Goal: Task Accomplishment & Management: Complete application form

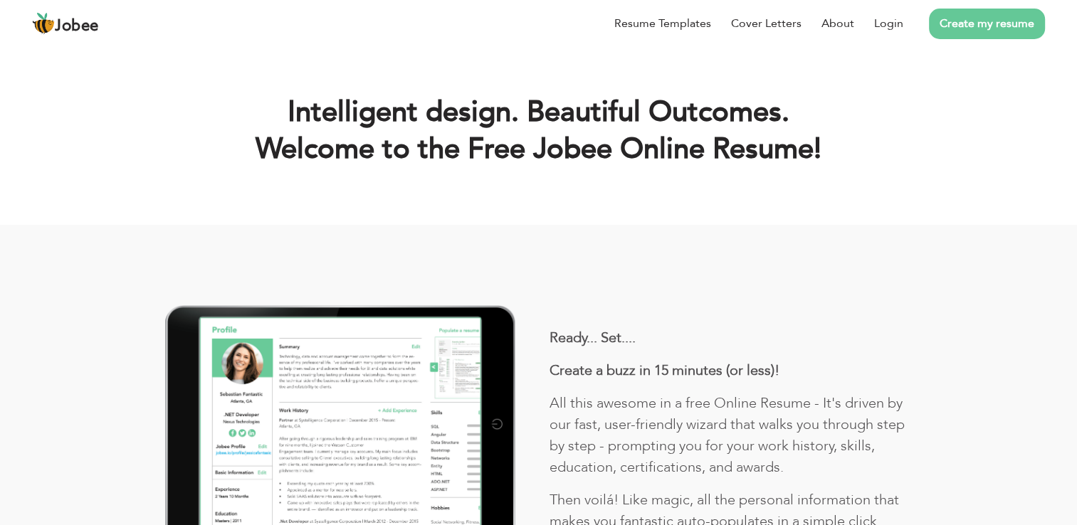
click at [1003, 21] on link "Create my resume" at bounding box center [987, 24] width 116 height 31
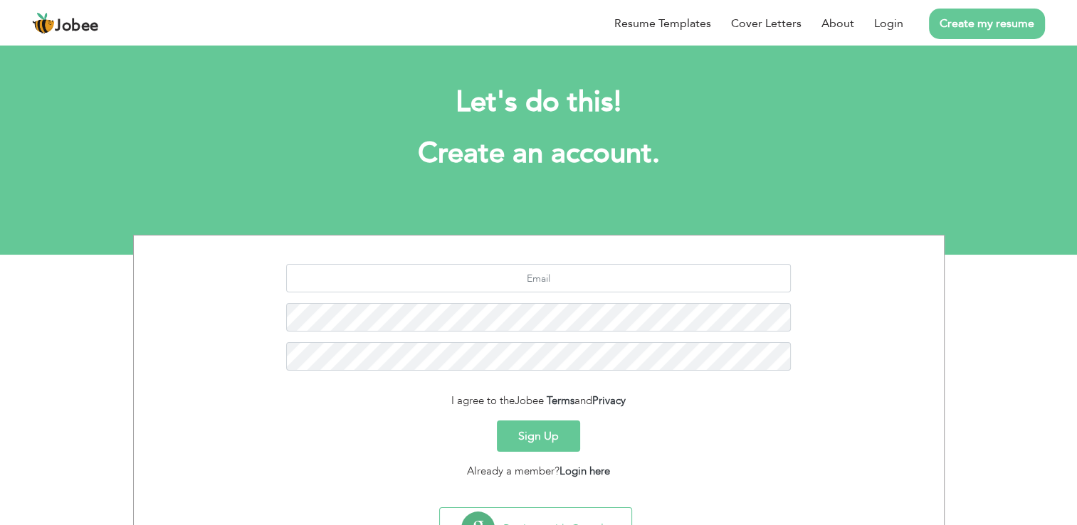
click at [544, 436] on button "Sign Up" at bounding box center [538, 436] width 83 height 31
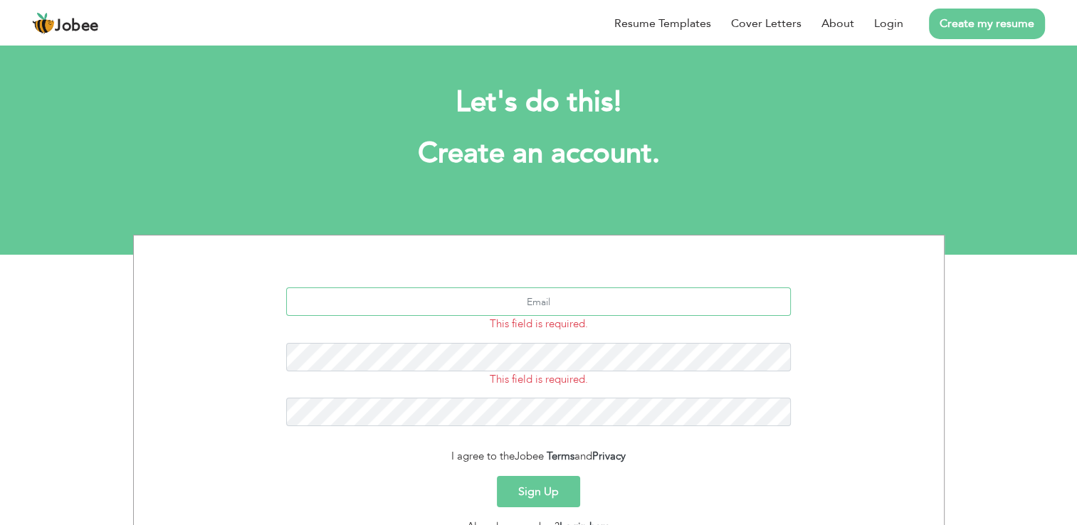
click at [562, 307] on input "text" at bounding box center [538, 302] width 505 height 28
type input "irsabatool071"
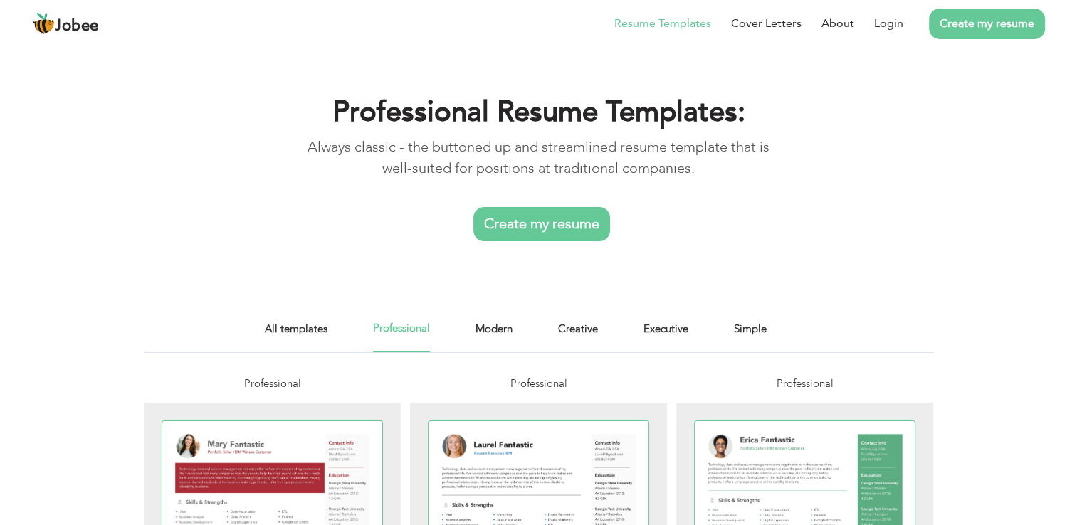
click at [553, 226] on link "Create my resume" at bounding box center [541, 224] width 137 height 34
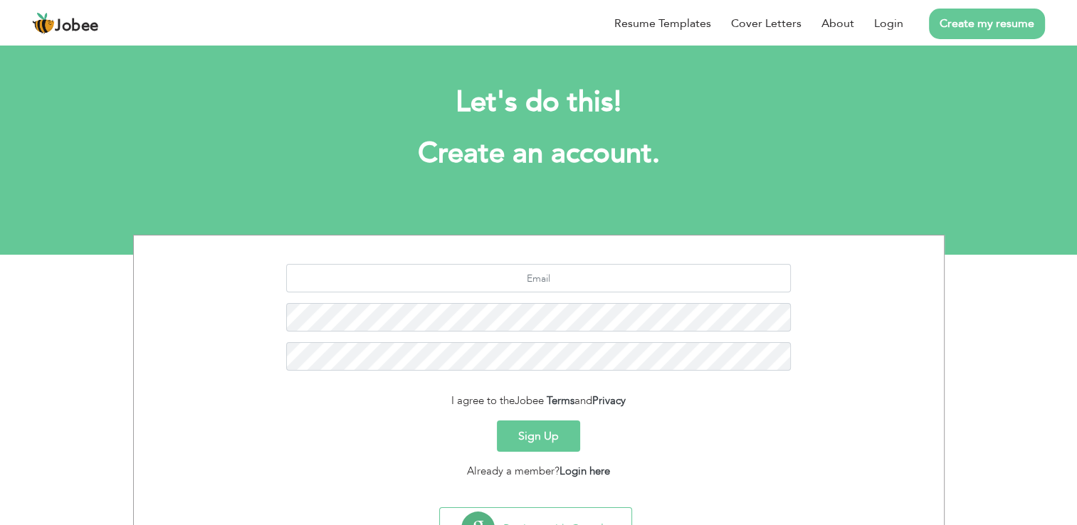
click at [542, 431] on button "Sign Up" at bounding box center [538, 436] width 83 height 31
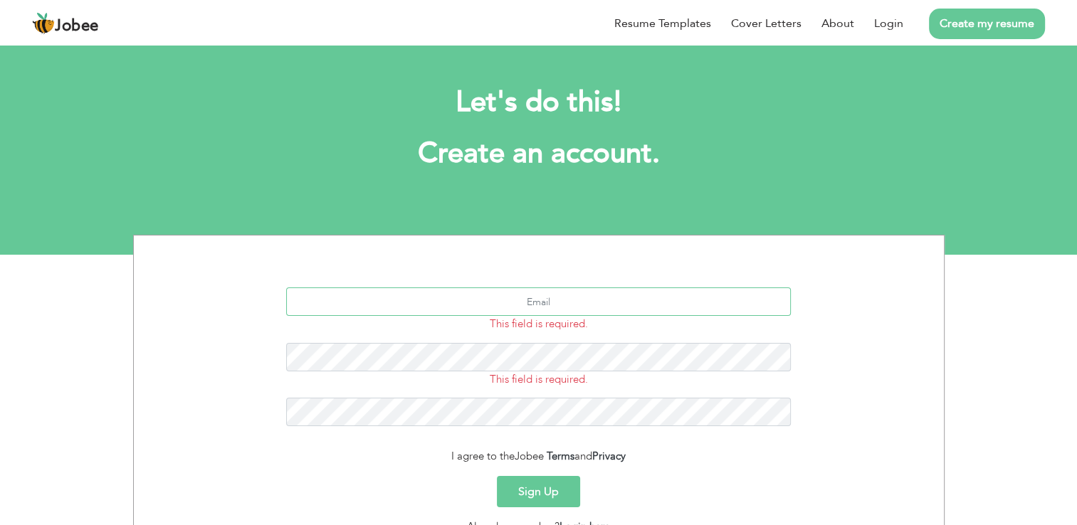
click at [514, 309] on input "text" at bounding box center [538, 302] width 505 height 28
type input "irsabatool071@gmail.com"
click at [548, 416] on div "irsabatool071@gmail.com This field is required. This field is required." at bounding box center [538, 362] width 789 height 149
click at [557, 484] on button "Sign Up" at bounding box center [538, 491] width 83 height 31
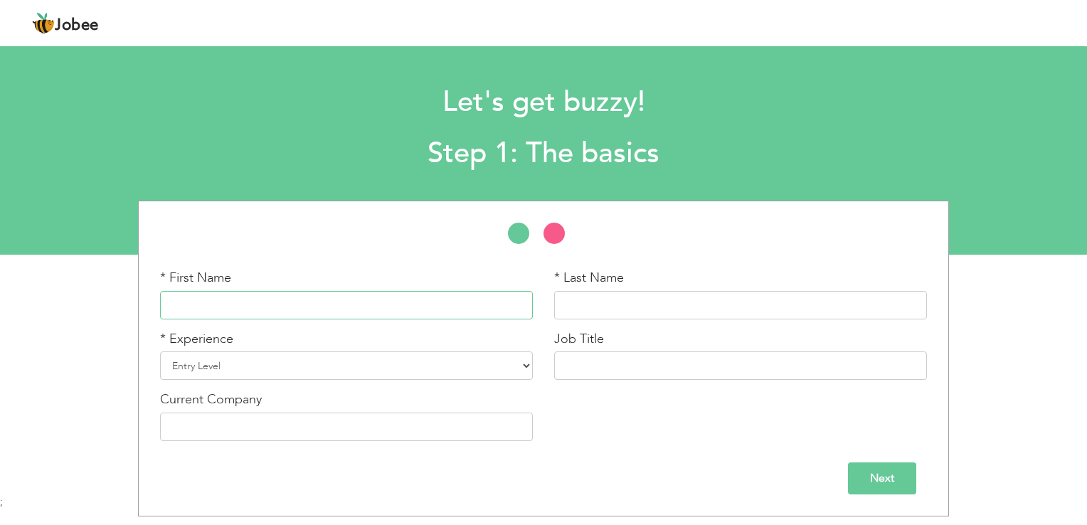
click at [436, 295] on input "text" at bounding box center [346, 305] width 373 height 28
type input "a"
type input "[PERSON_NAME]"
click at [626, 297] on input "text" at bounding box center [740, 305] width 373 height 28
type input "Abbasi"
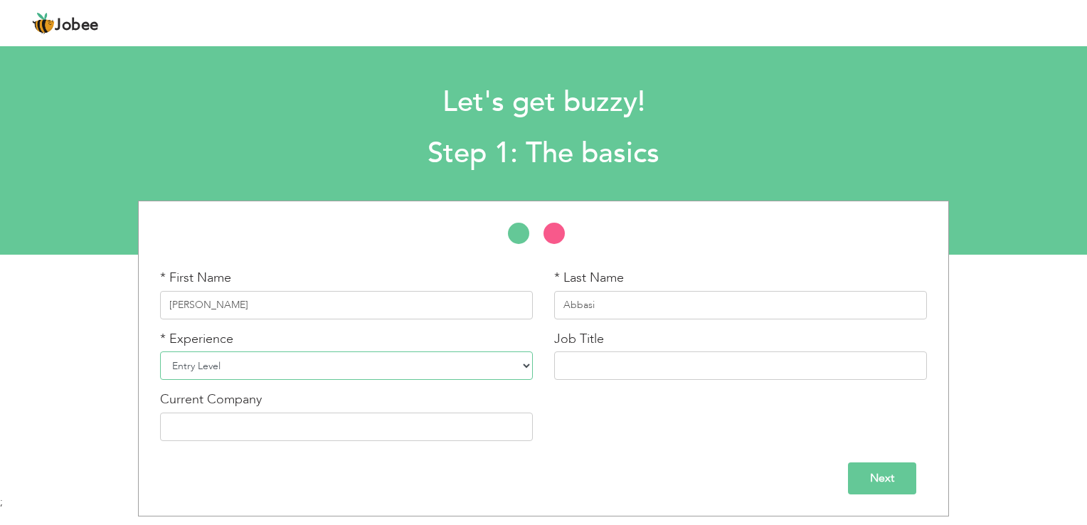
click at [528, 366] on select "Entry Level Less than 1 Year 1 Year 2 Years 3 Years 4 Years 5 Years 6 Years 7 Y…" at bounding box center [346, 366] width 373 height 28
click at [547, 397] on div "* First Name [PERSON_NAME][DEMOGRAPHIC_DATA] * Last Name [PERSON_NAME] * Experi…" at bounding box center [543, 360] width 789 height 183
click at [529, 362] on select "Entry Level Less than 1 Year 1 Year 2 Years 3 Years 4 Years 5 Years 6 Years 7 Y…" at bounding box center [346, 366] width 373 height 28
select select "10"
click at [160, 352] on select "Entry Level Less than 1 Year 1 Year 2 Years 3 Years 4 Years 5 Years 6 Years 7 Y…" at bounding box center [346, 366] width 373 height 28
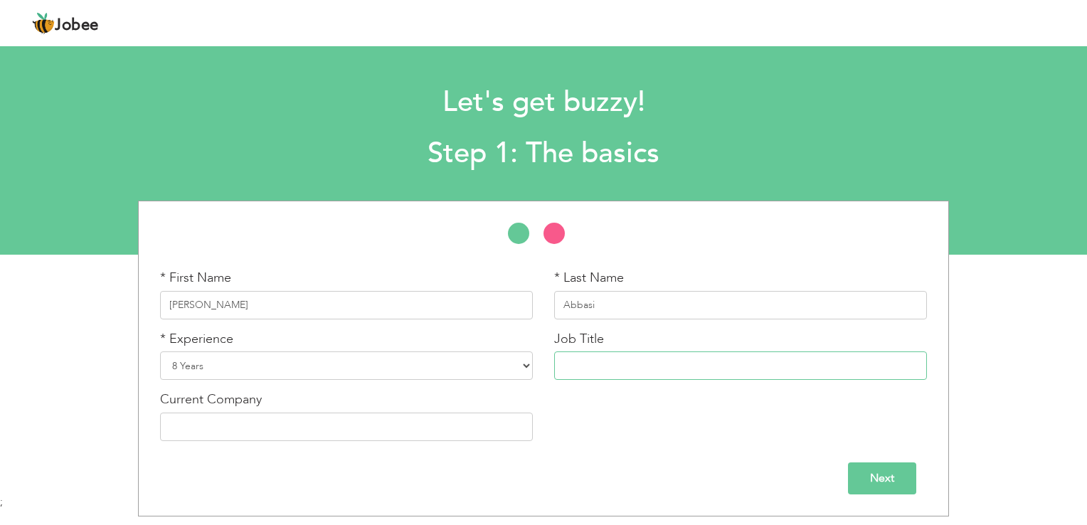
click at [575, 366] on input "text" at bounding box center [740, 366] width 373 height 28
type input "Teacher"
click at [366, 430] on input "text" at bounding box center [346, 427] width 373 height 28
type input "Punjab Education Department"
click at [891, 468] on input "Next" at bounding box center [882, 479] width 68 height 32
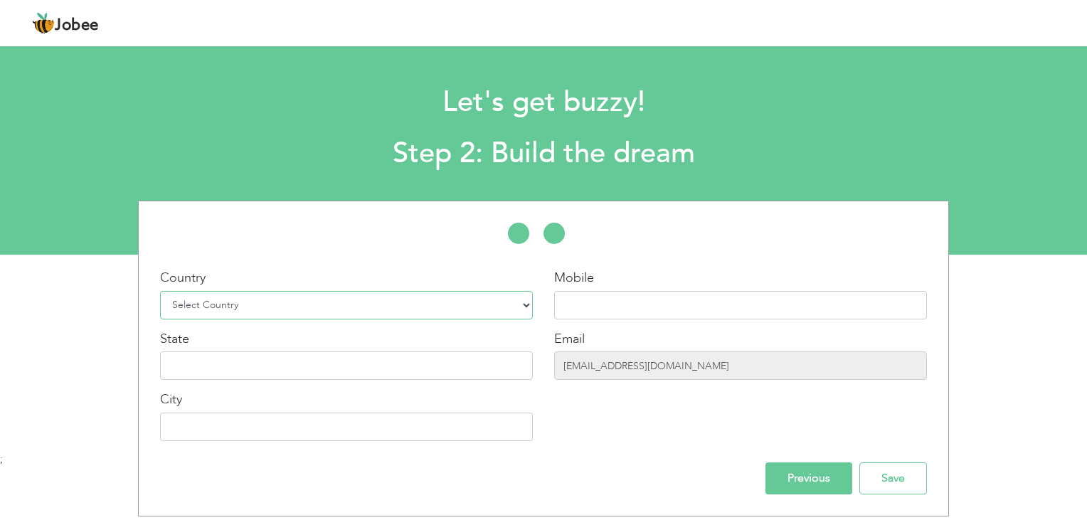
click at [524, 309] on select "Select Country [GEOGRAPHIC_DATA] [GEOGRAPHIC_DATA] [GEOGRAPHIC_DATA] [US_STATE]…" at bounding box center [346, 305] width 373 height 28
select select "166"
click at [160, 291] on select "Select Country [GEOGRAPHIC_DATA] [GEOGRAPHIC_DATA] [GEOGRAPHIC_DATA] [US_STATE]…" at bounding box center [346, 305] width 373 height 28
click at [582, 297] on input "text" at bounding box center [740, 305] width 373 height 28
type input "="
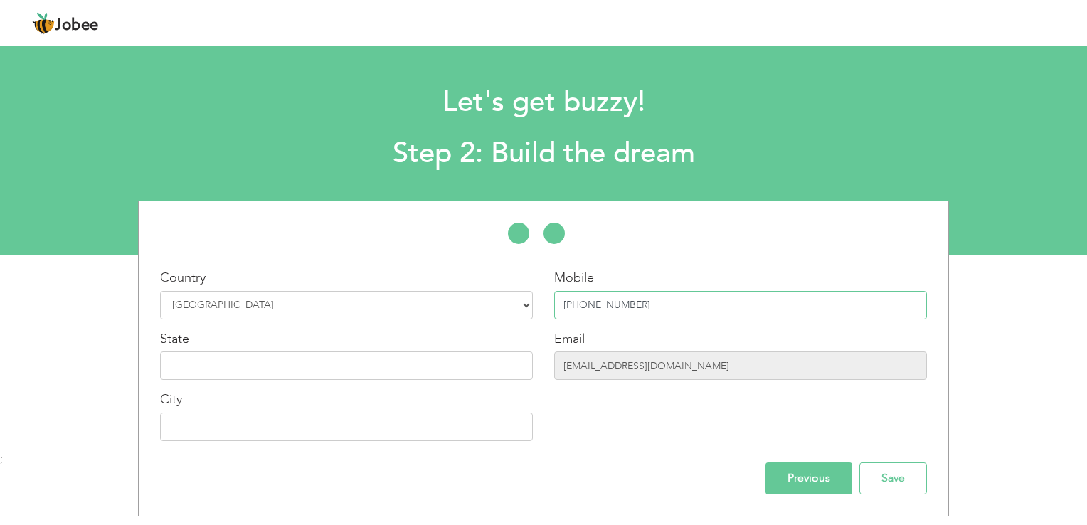
type input "[PHONE_NUMBER]"
